Goal: Book appointment/travel/reservation

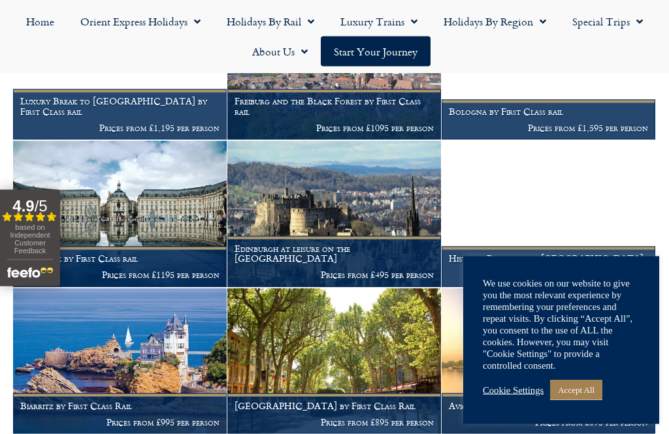
scroll to position [1226, 0]
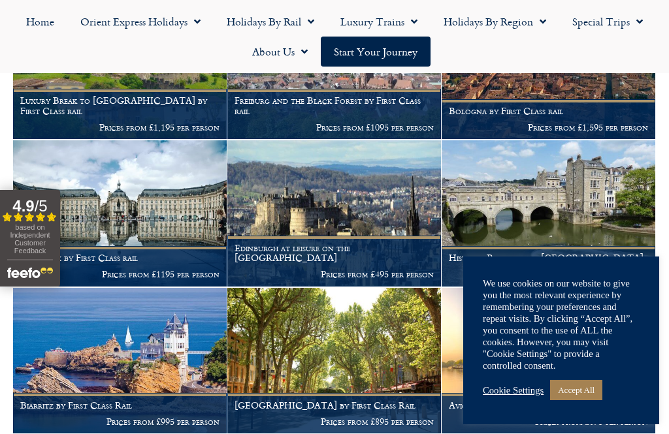
click at [29, 234] on span "based on Independent Customer Feedback" at bounding box center [30, 238] width 40 height 31
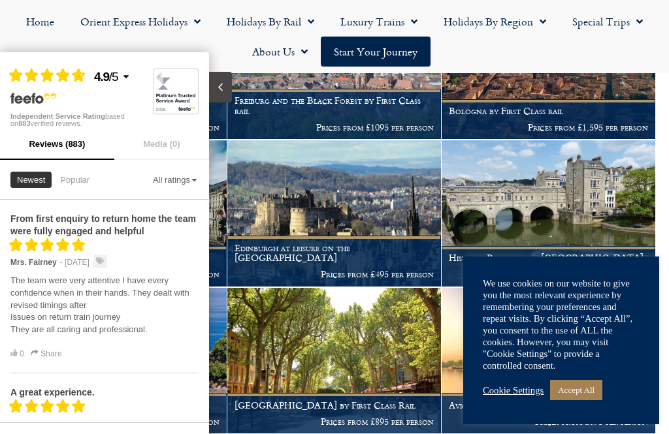
click at [340, 185] on img at bounding box center [334, 213] width 214 height 146
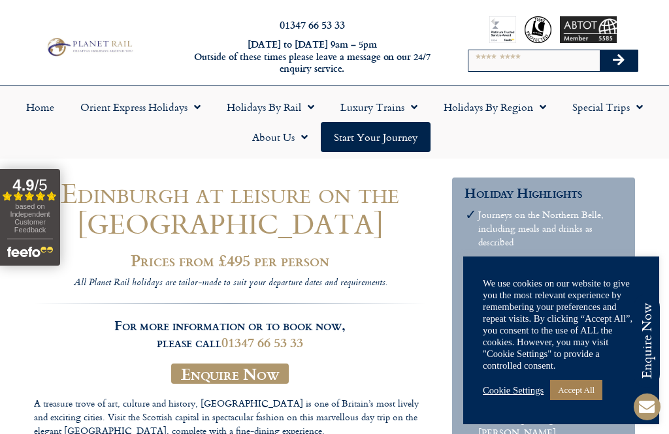
click at [144, 111] on link "Orient Express Holidays" at bounding box center [140, 107] width 146 height 30
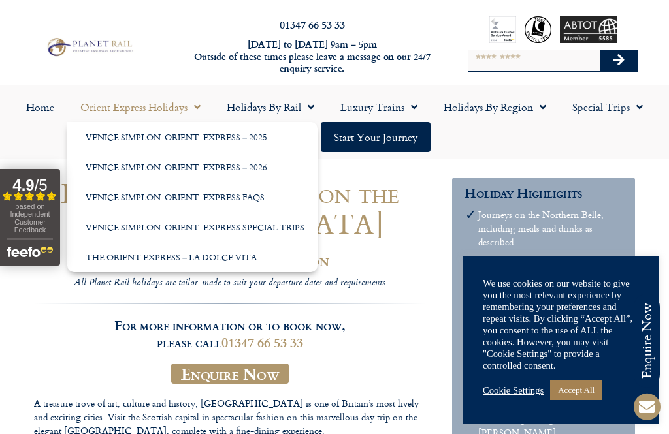
click at [234, 160] on link "Venice Simplon-Orient-Express – 2026" at bounding box center [192, 167] width 250 height 30
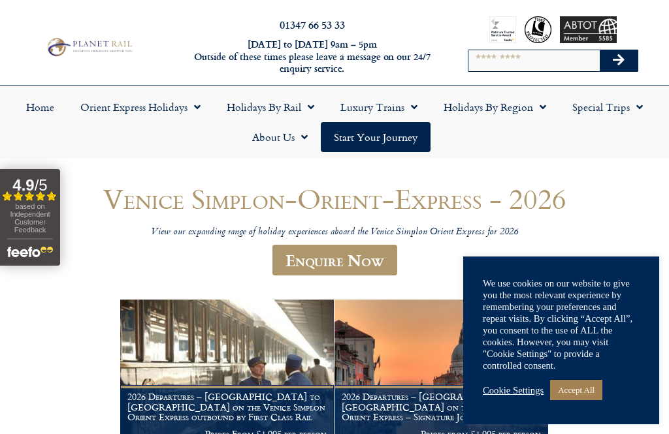
click at [597, 400] on link "Accept All" at bounding box center [576, 390] width 52 height 20
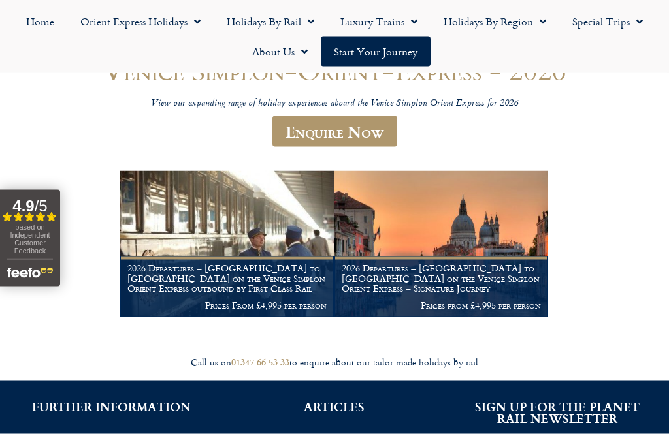
scroll to position [129, 0]
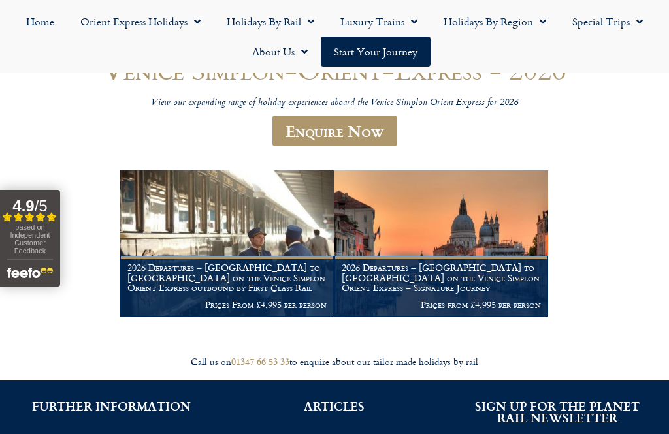
click at [276, 256] on figcaption "2026 Departures – Venice to London on the Venice Simplon Orient Express outboun…" at bounding box center [227, 286] width 214 height 61
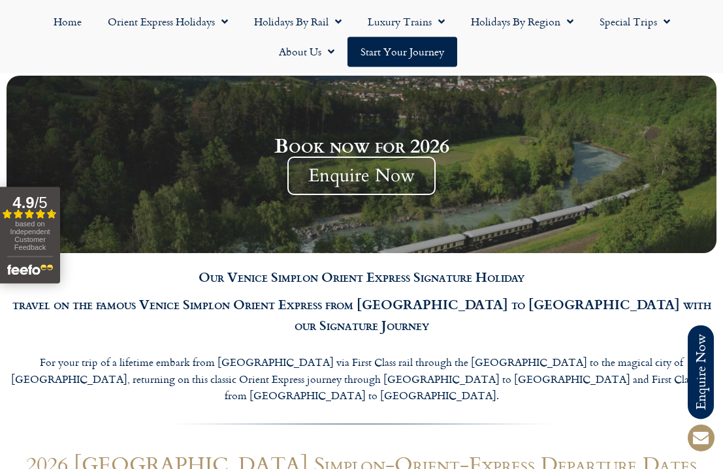
scroll to position [1182, 0]
